Goal: Task Accomplishment & Management: Manage account settings

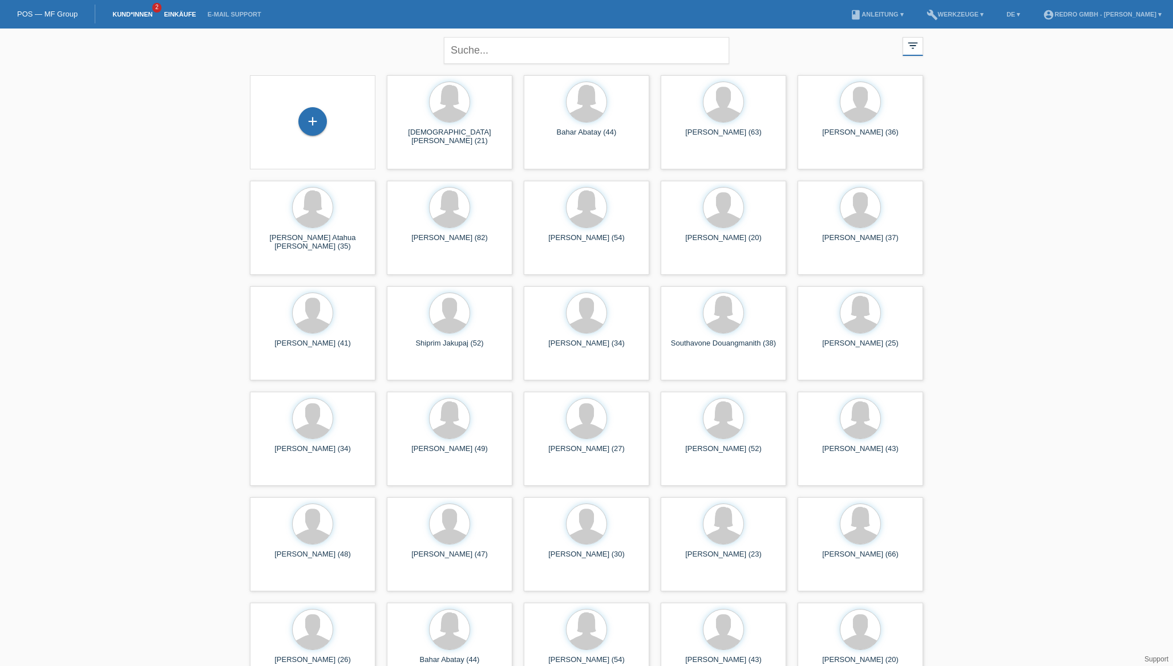
click at [190, 15] on link "Einkäufe" at bounding box center [179, 14] width 43 height 7
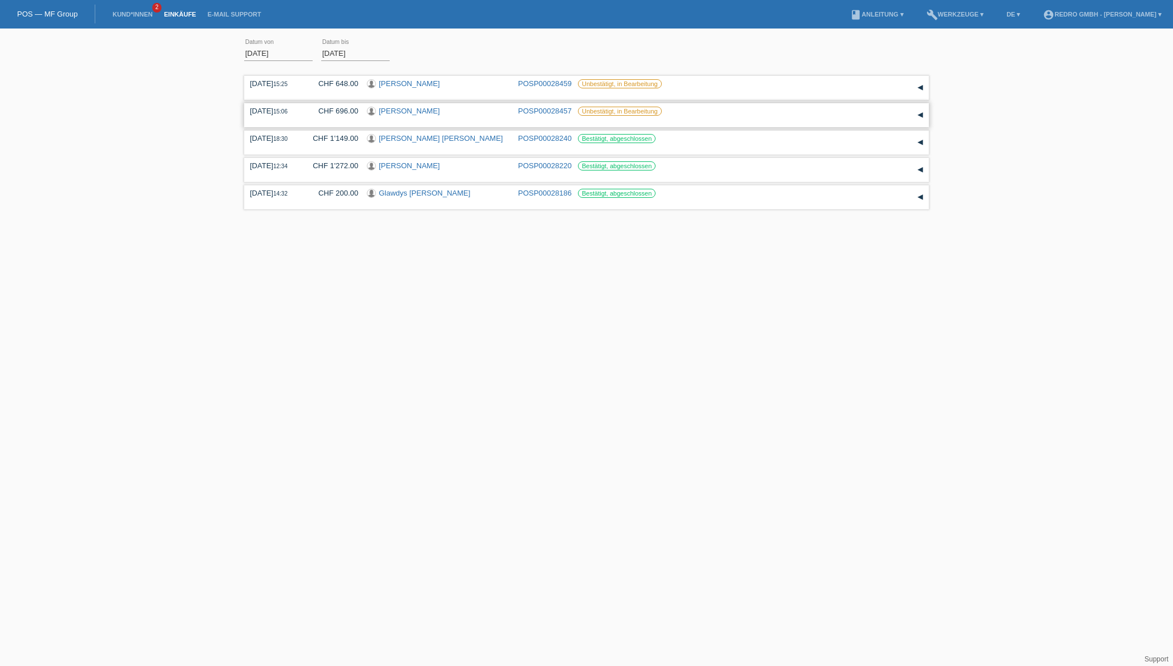
click at [555, 114] on link "POSP00028457" at bounding box center [545, 111] width 54 height 9
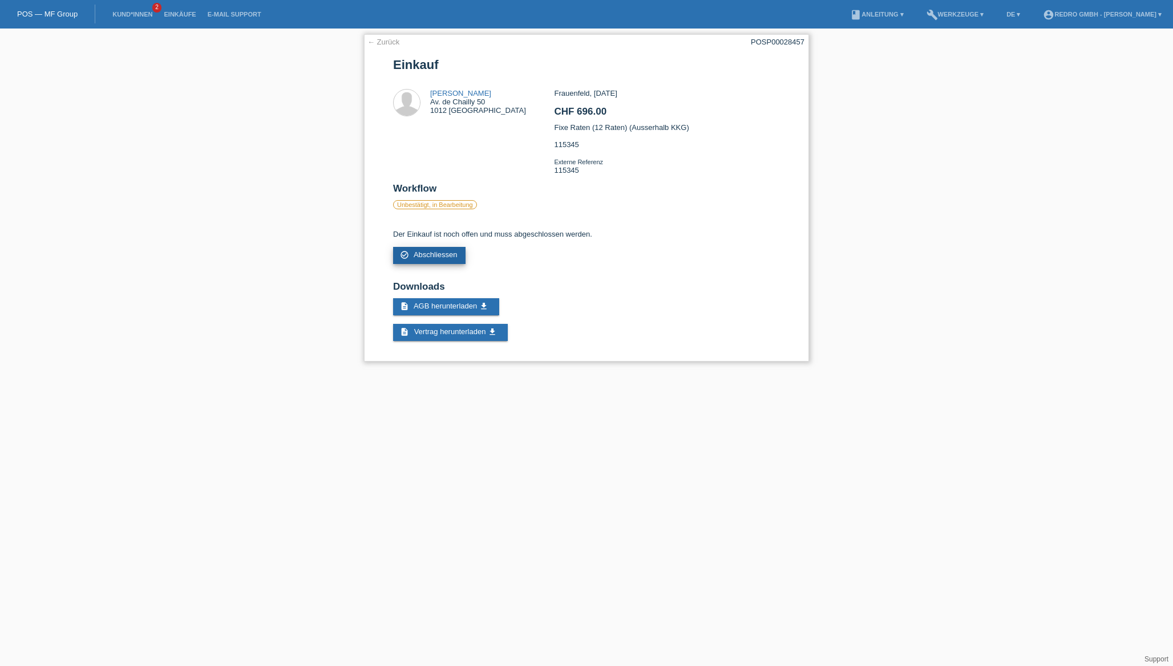
click at [426, 264] on link "check_circle_outline Abschliessen" at bounding box center [429, 255] width 72 height 17
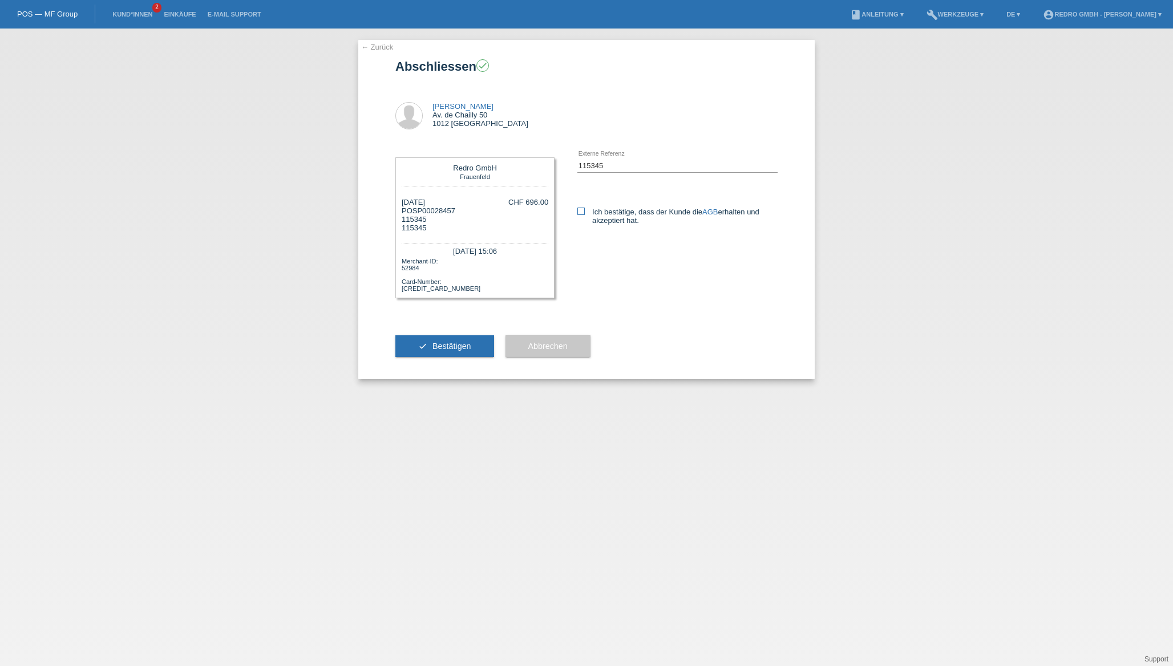
click at [584, 213] on icon at bounding box center [580, 211] width 7 height 7
click at [584, 213] on input "Ich bestätige, dass der Kunde die AGB erhalten und akzeptiert hat." at bounding box center [580, 211] width 7 height 7
checkbox input "true"
click at [425, 357] on button "check Bestätigen" at bounding box center [444, 346] width 99 height 22
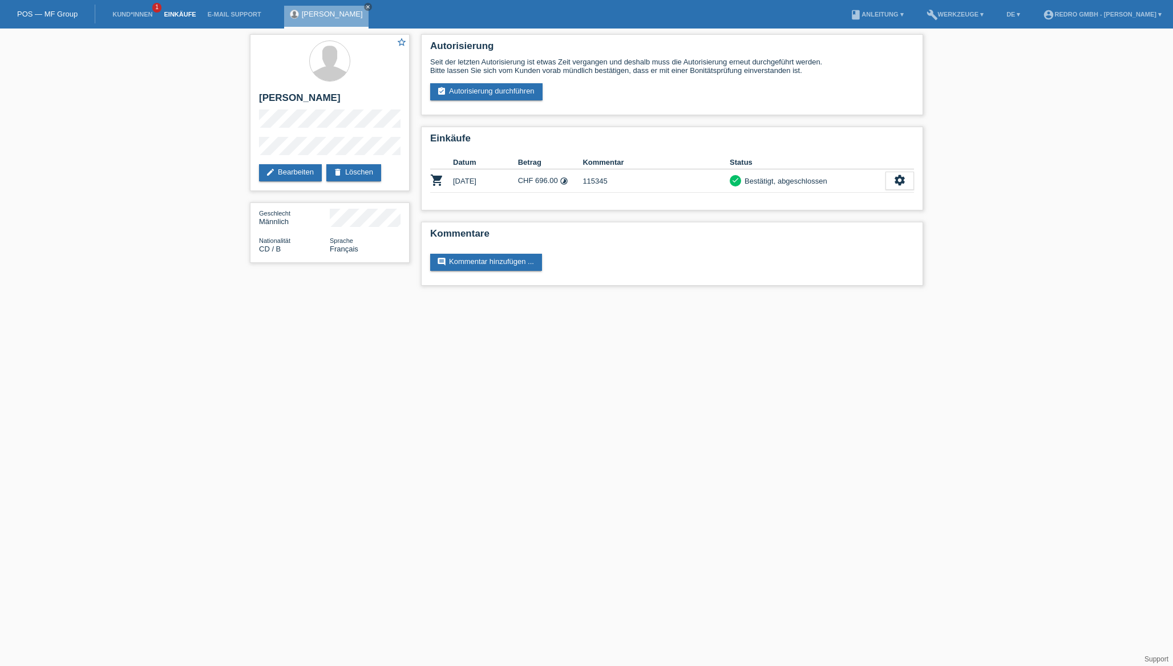
click at [188, 15] on link "Einkäufe" at bounding box center [179, 14] width 43 height 7
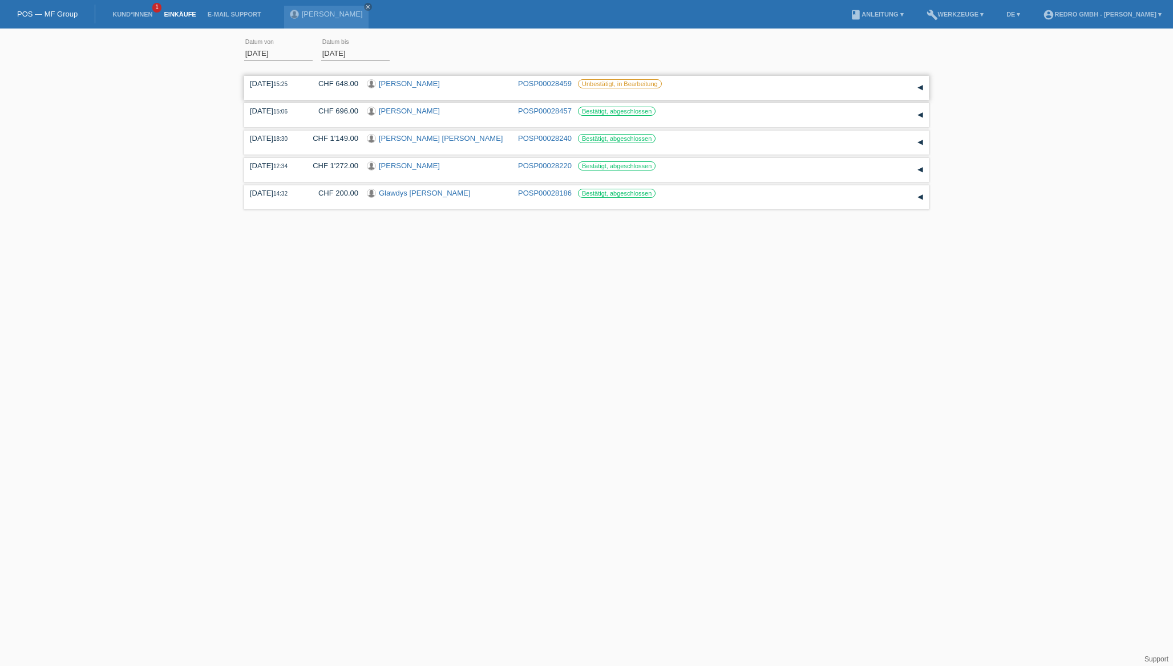
click at [542, 83] on link "POSP00028459" at bounding box center [545, 83] width 54 height 9
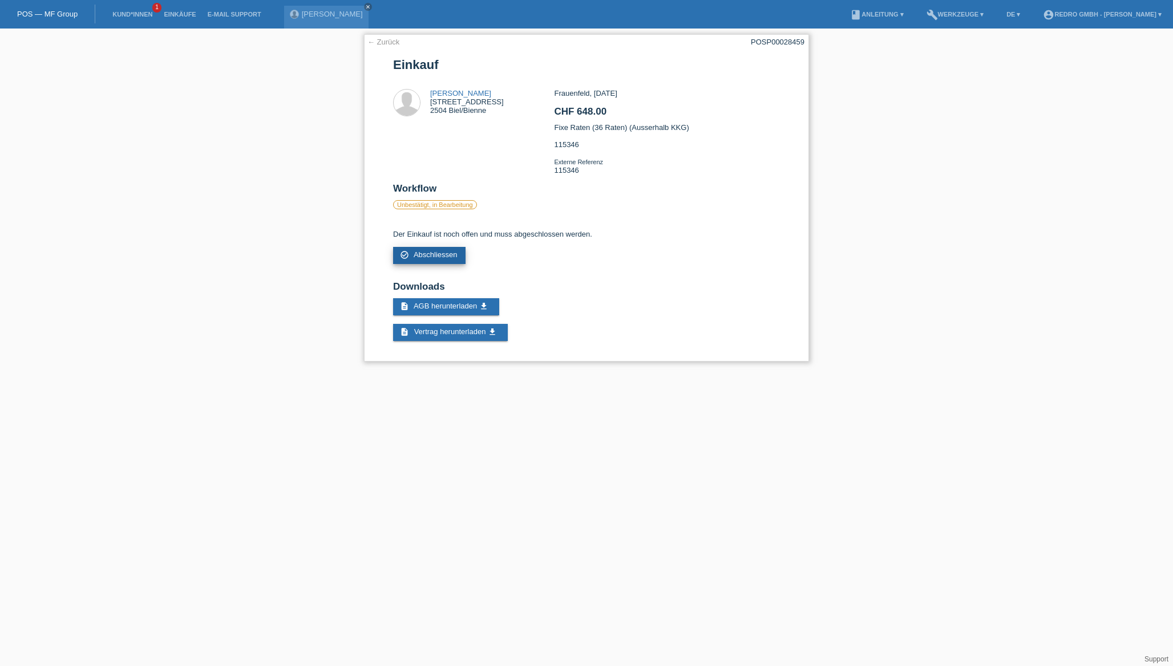
click at [435, 259] on span "Abschliessen" at bounding box center [436, 254] width 44 height 9
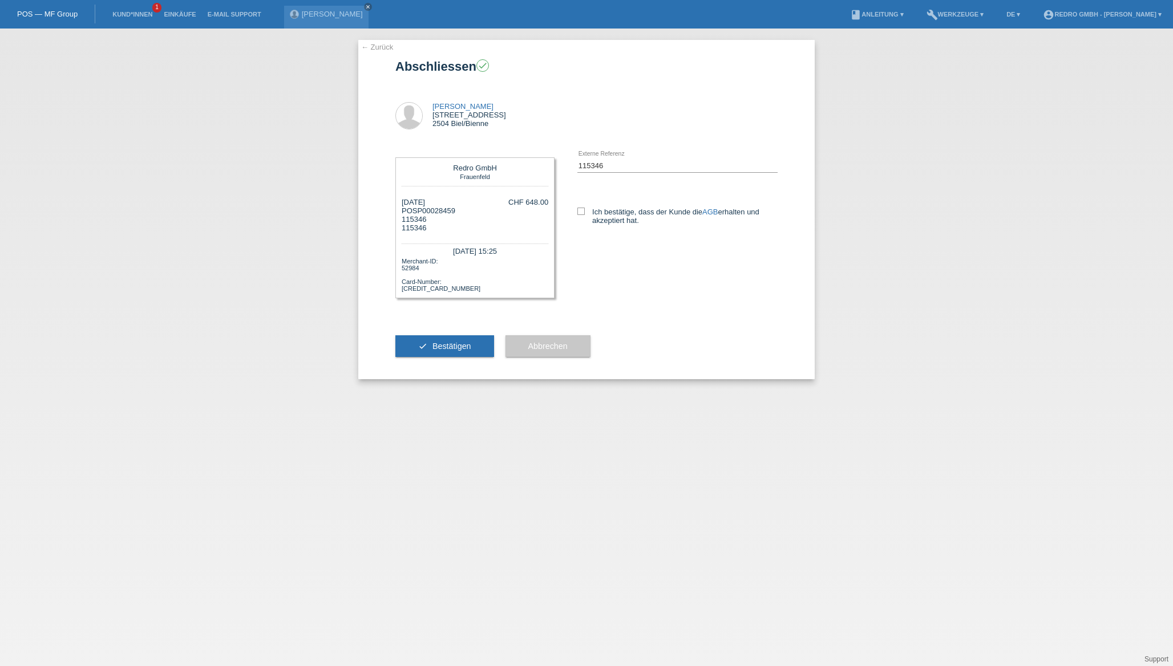
click at [582, 207] on div "Ich bestätige, dass der Kunde die AGB erhalten und akzeptiert hat." at bounding box center [677, 214] width 200 height 59
click at [581, 212] on icon at bounding box center [580, 211] width 7 height 7
click at [581, 212] on input "Ich bestätige, dass der Kunde die AGB erhalten und akzeptiert hat." at bounding box center [580, 211] width 7 height 7
checkbox input "true"
click at [471, 350] on button "check Bestätigen" at bounding box center [444, 346] width 99 height 22
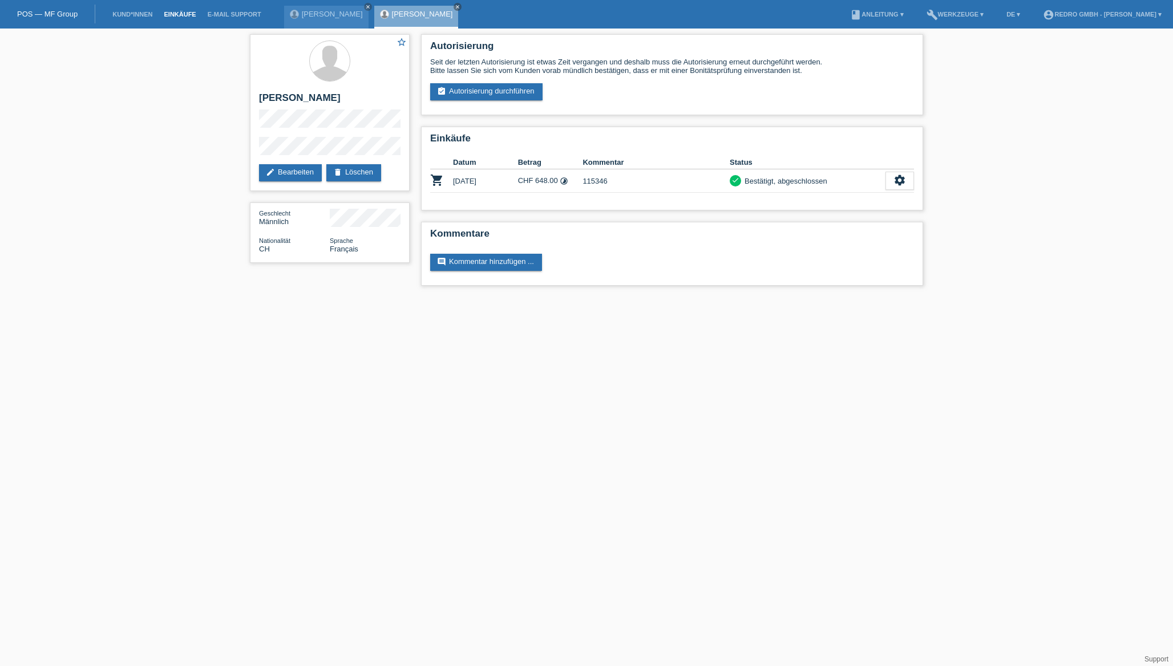
click at [181, 16] on link "Einkäufe" at bounding box center [179, 14] width 43 height 7
